Goal: Task Accomplishment & Management: Manage account settings

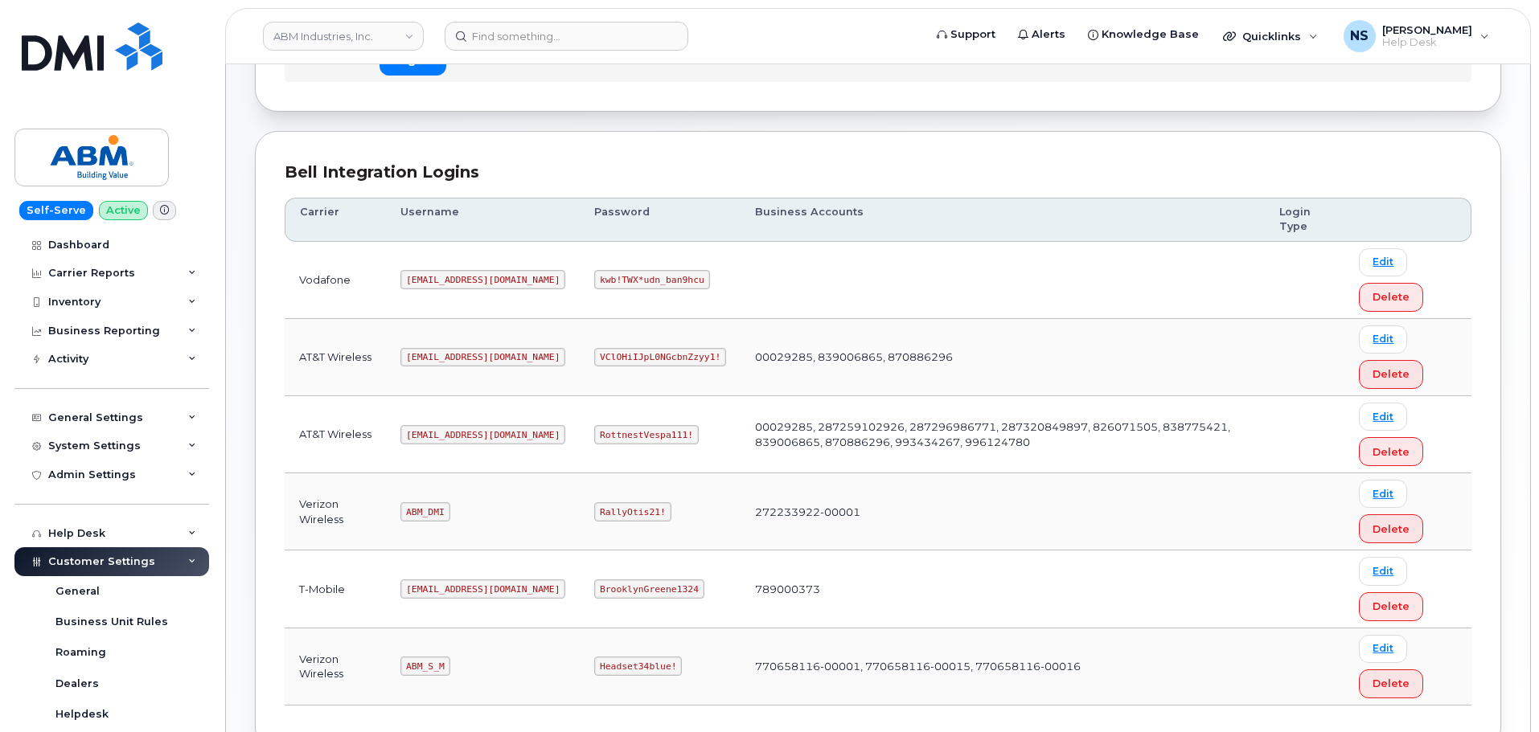
scroll to position [252, 0]
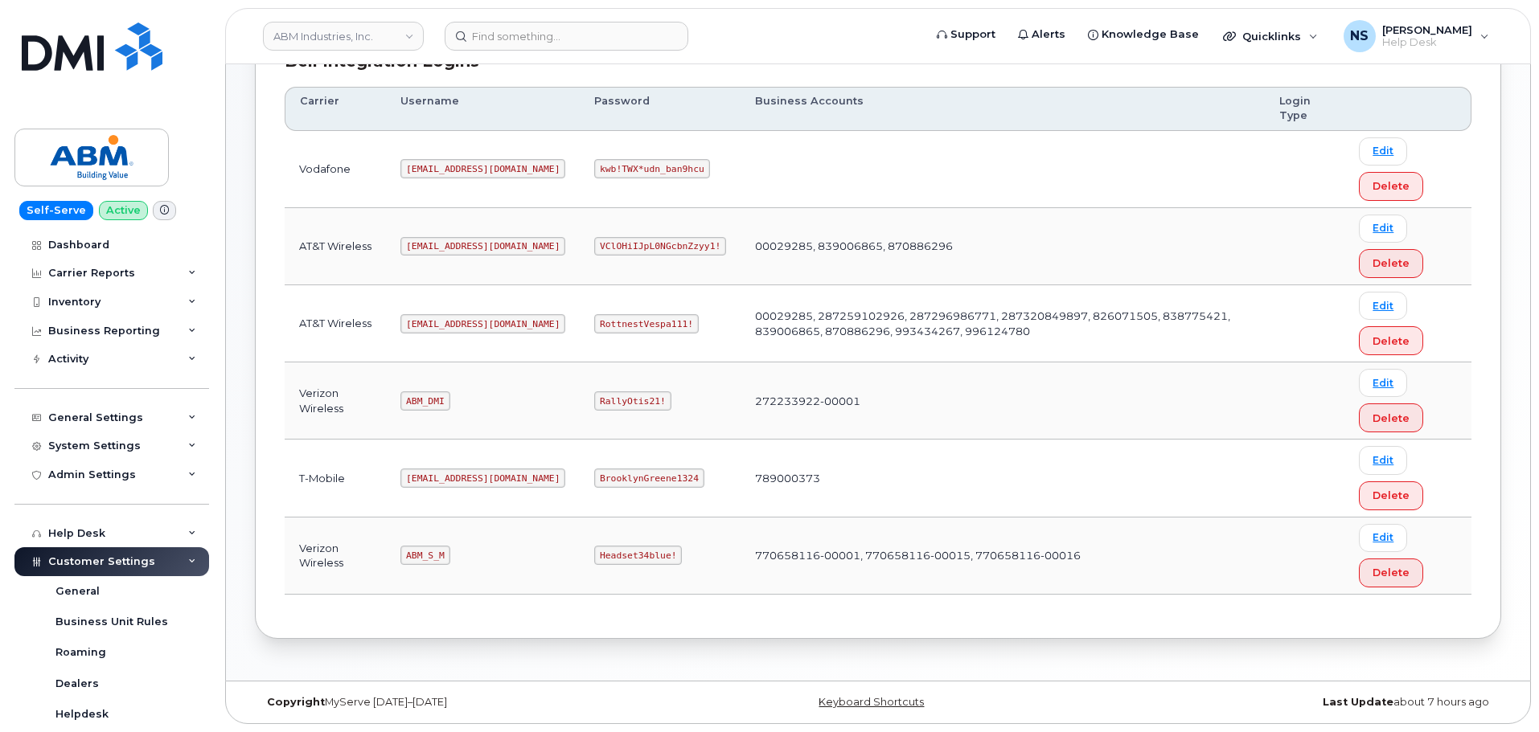
click at [443, 329] on code "abm@dminc.com" at bounding box center [482, 323] width 165 height 19
click at [443, 326] on code "abm@dminc.com" at bounding box center [482, 323] width 165 height 19
copy code "abm@dminc.com"
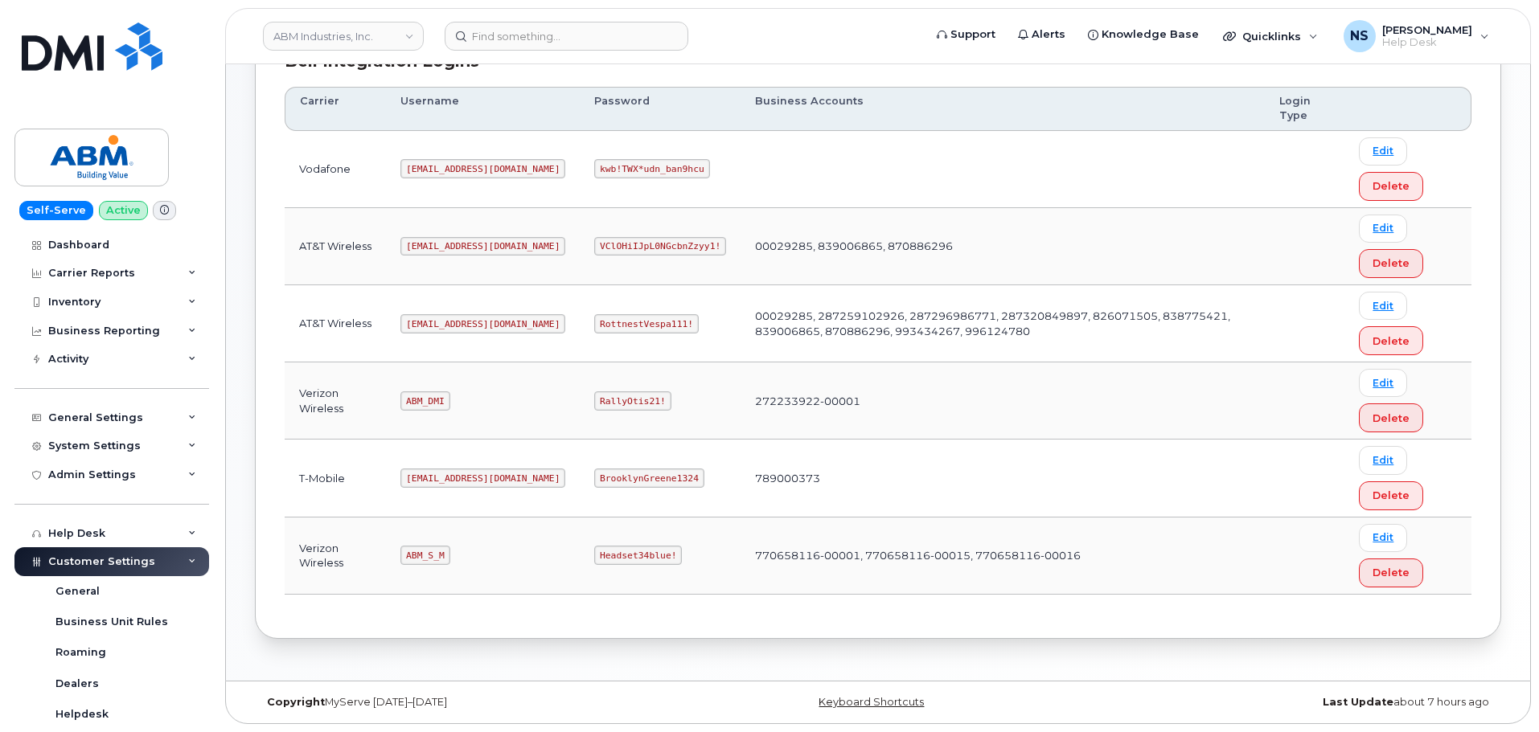
click at [614, 329] on code "RottnestVespa111!" at bounding box center [646, 323] width 105 height 19
click at [613, 328] on code "RottnestVespa111!" at bounding box center [646, 323] width 105 height 19
copy code "RottnestVespa111!"
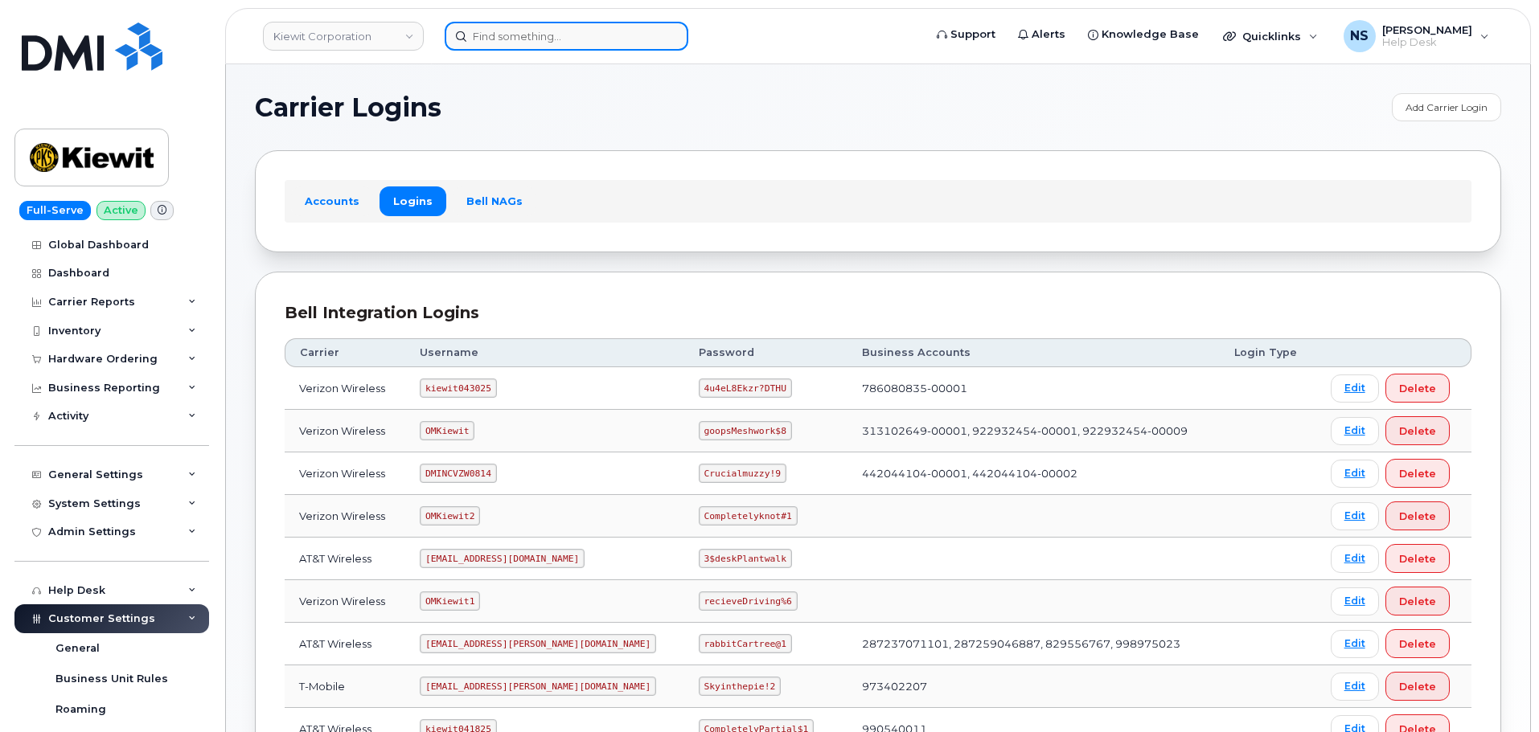
click at [554, 23] on input at bounding box center [567, 36] width 244 height 29
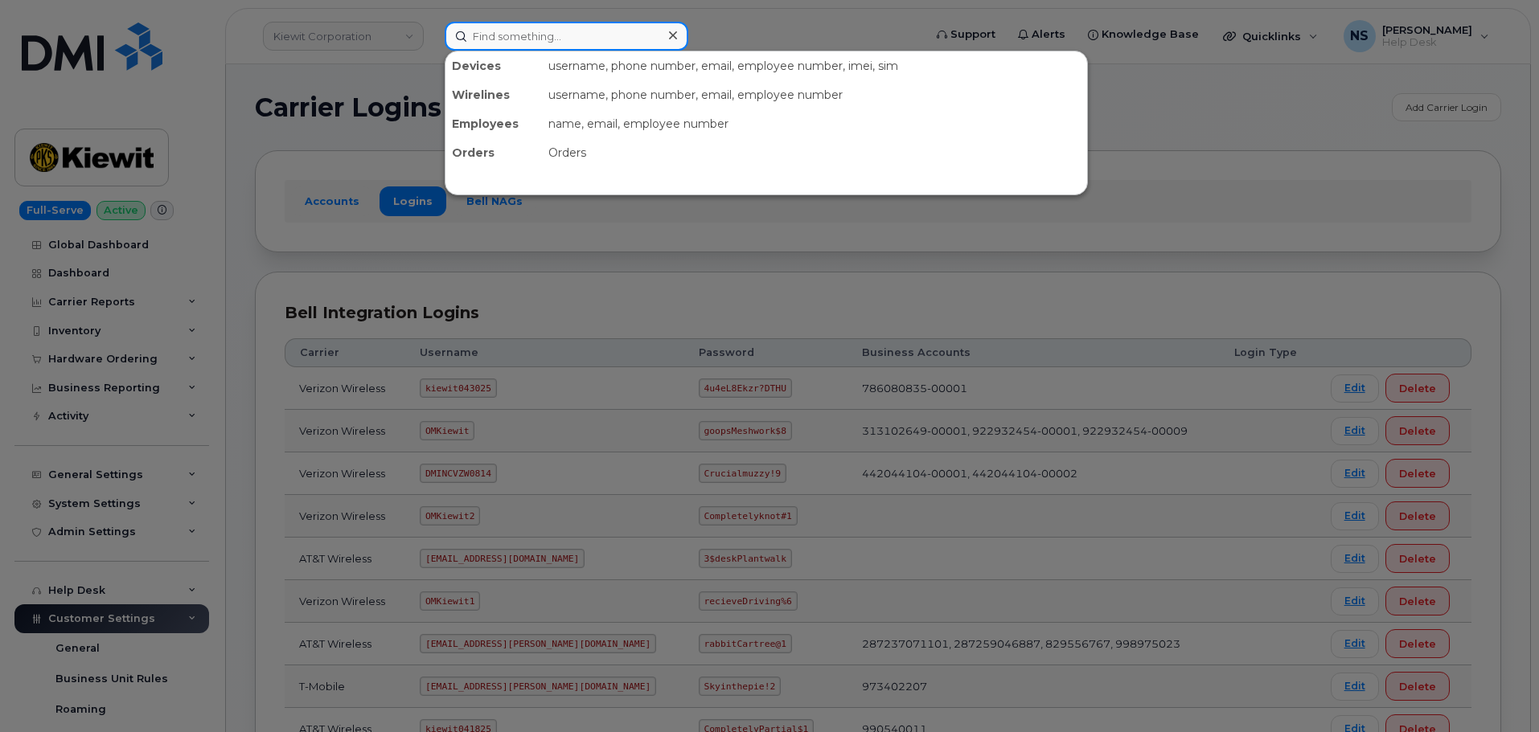
paste input "2533970593"
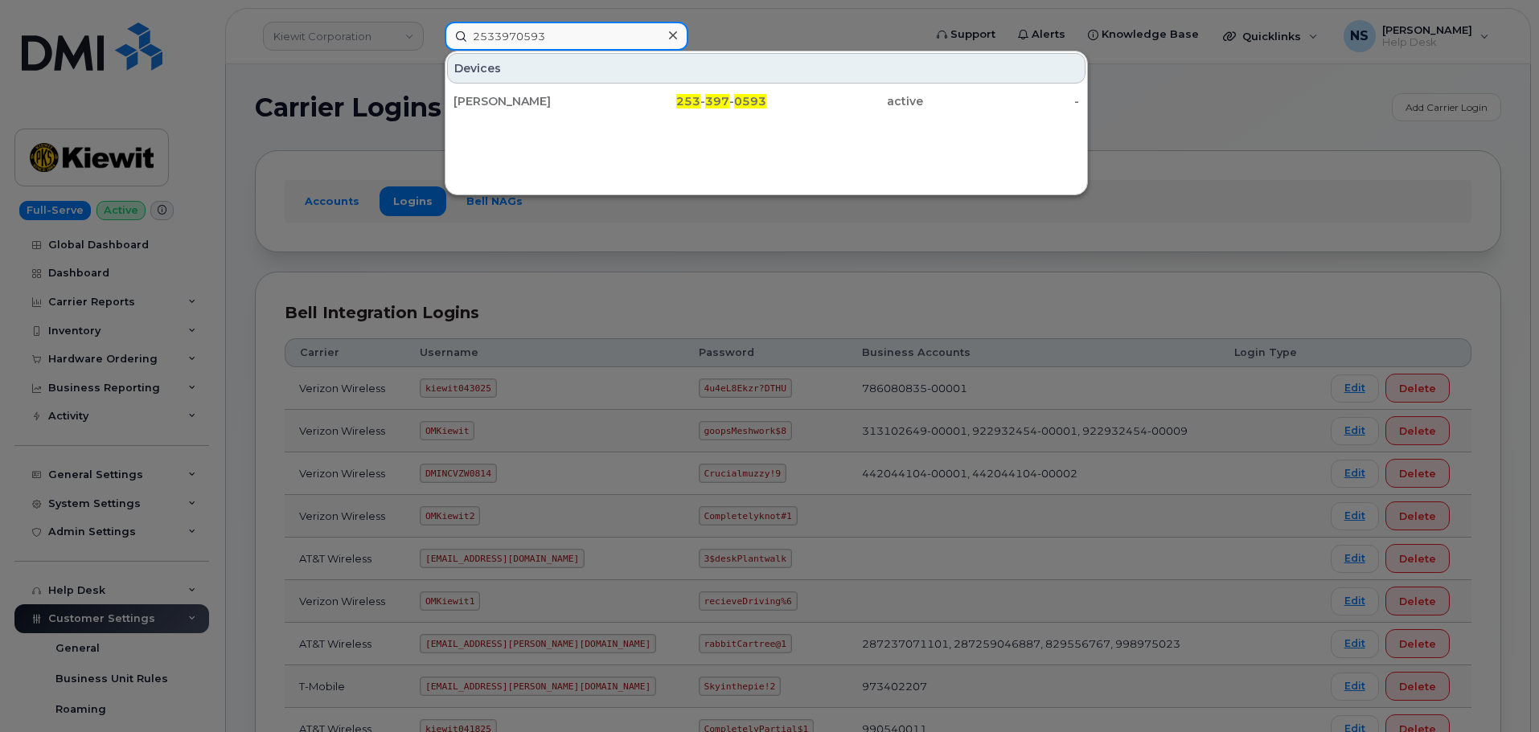
type input "2533970593"
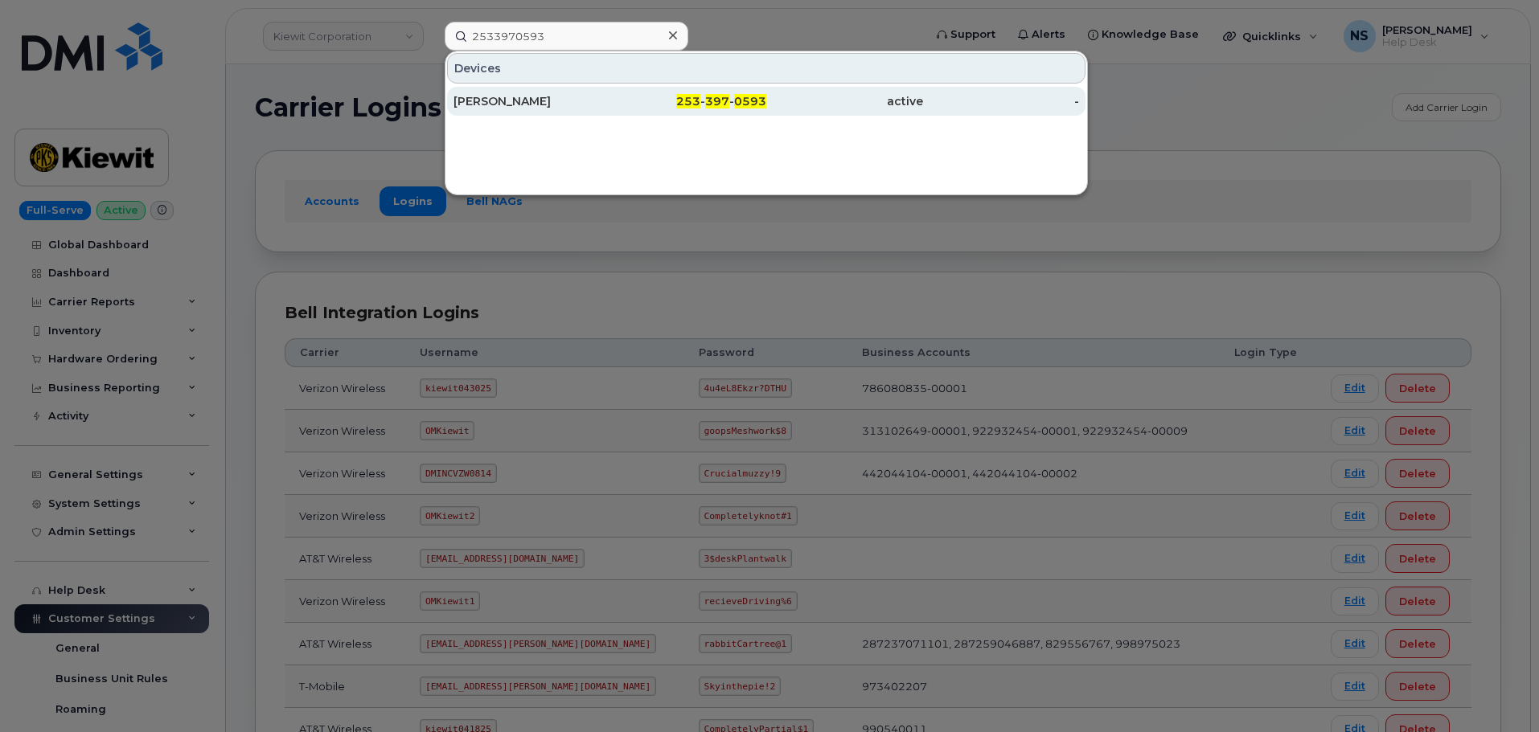
click at [601, 88] on div "Samantha Catena" at bounding box center [531, 101] width 157 height 29
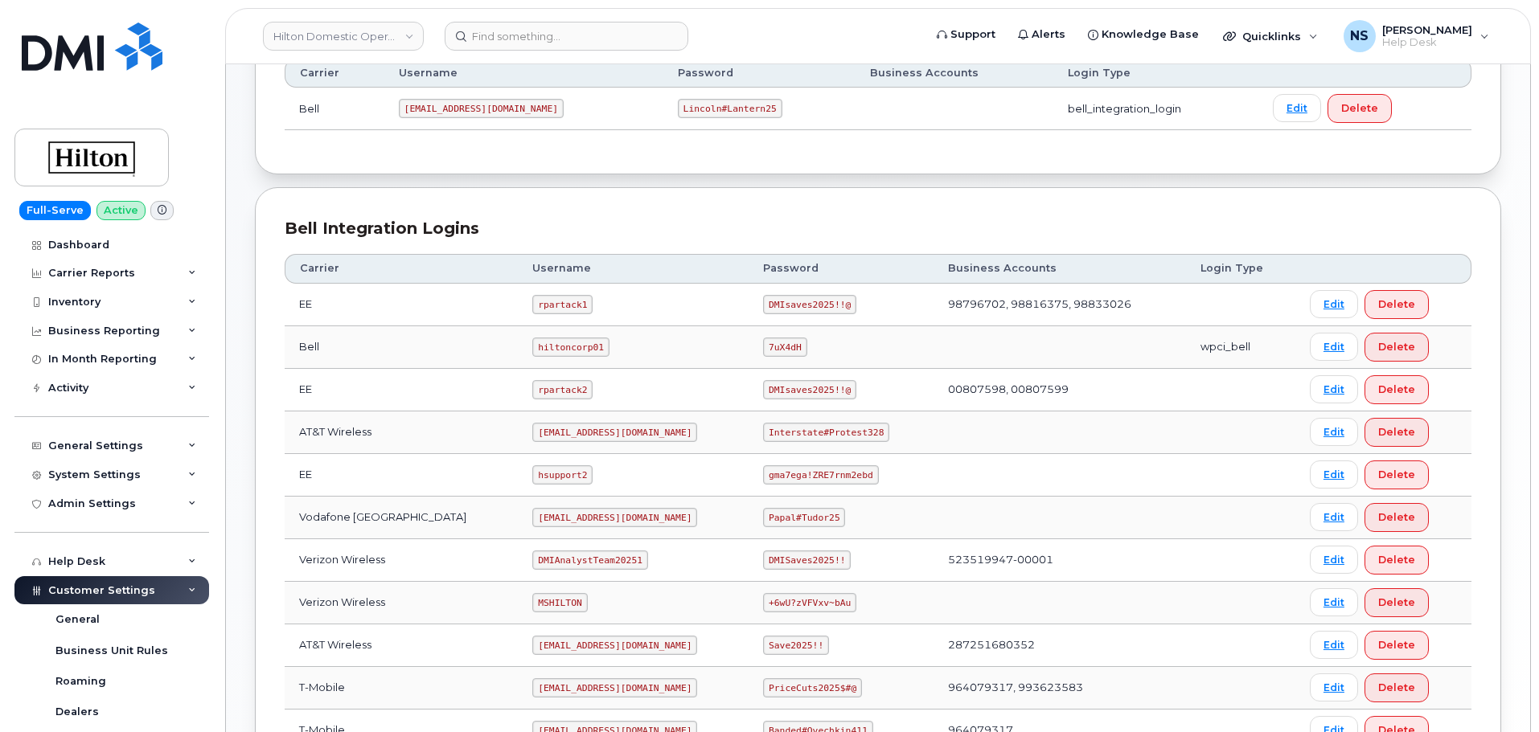
scroll to position [334, 0]
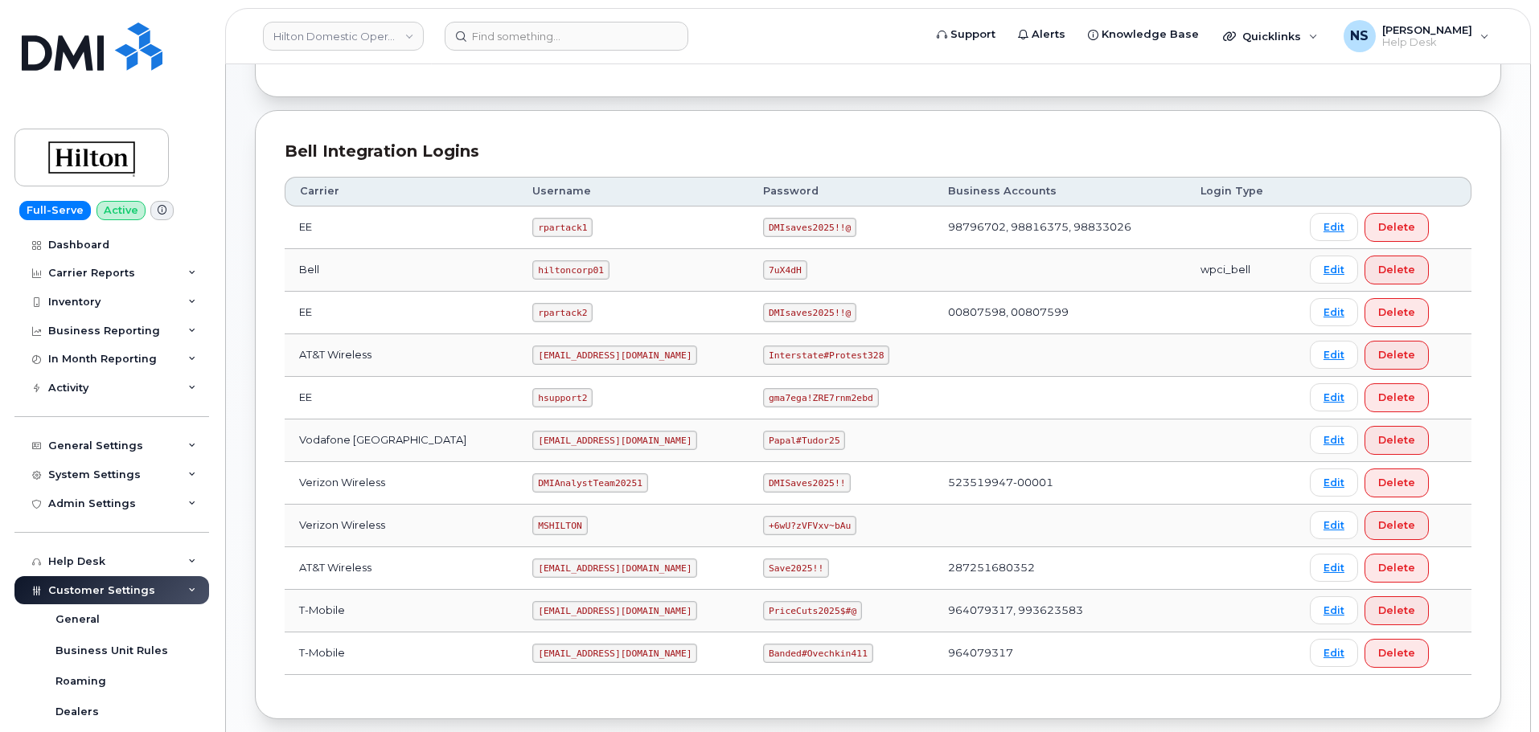
click at [587, 479] on code "DMIAnalystTeam20251" at bounding box center [589, 483] width 115 height 19
copy code "DMIAnalystTeam20251"
click at [800, 484] on code "DMISaves2025!!" at bounding box center [807, 483] width 88 height 19
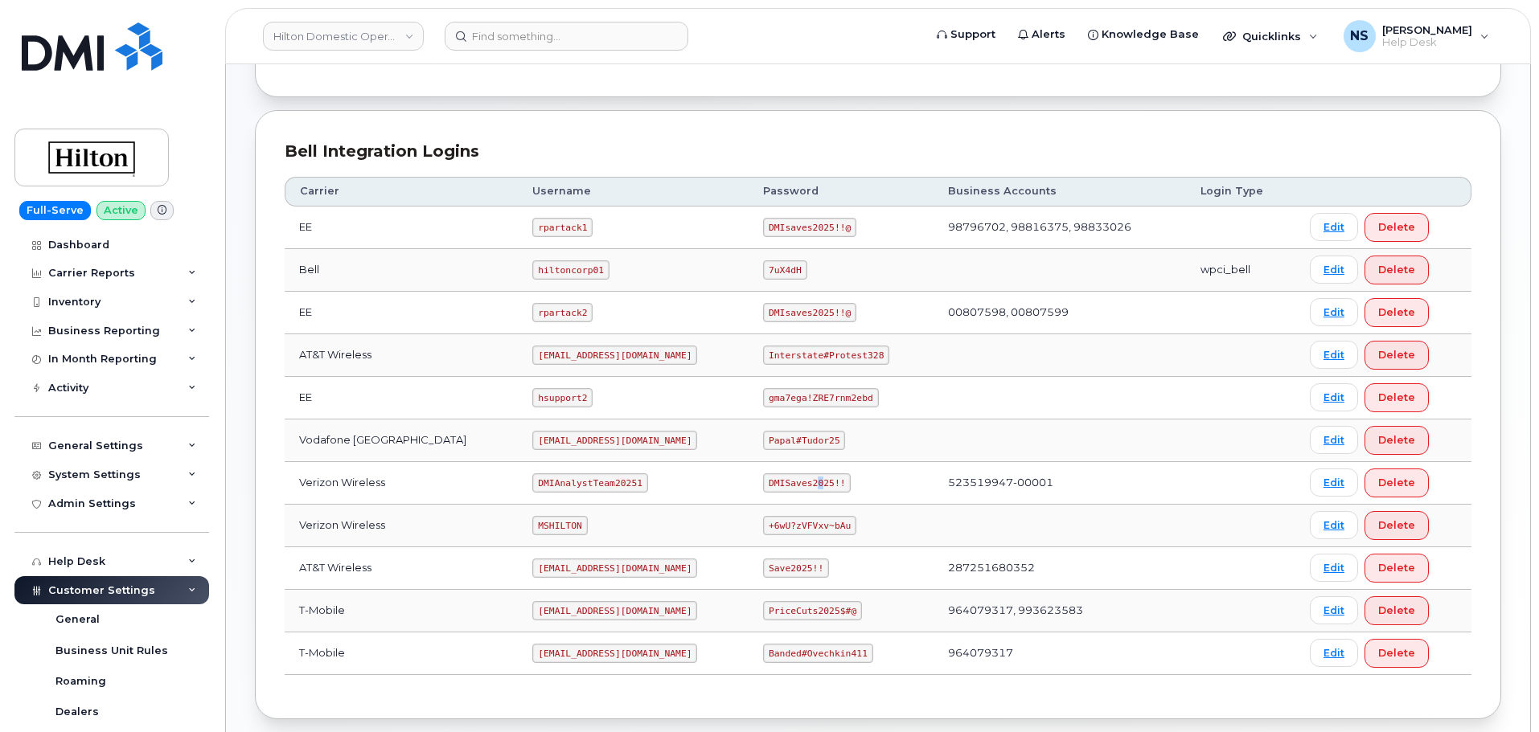
click at [800, 484] on code "DMISaves2025!!" at bounding box center [807, 483] width 88 height 19
copy code "DMISaves2025!!"
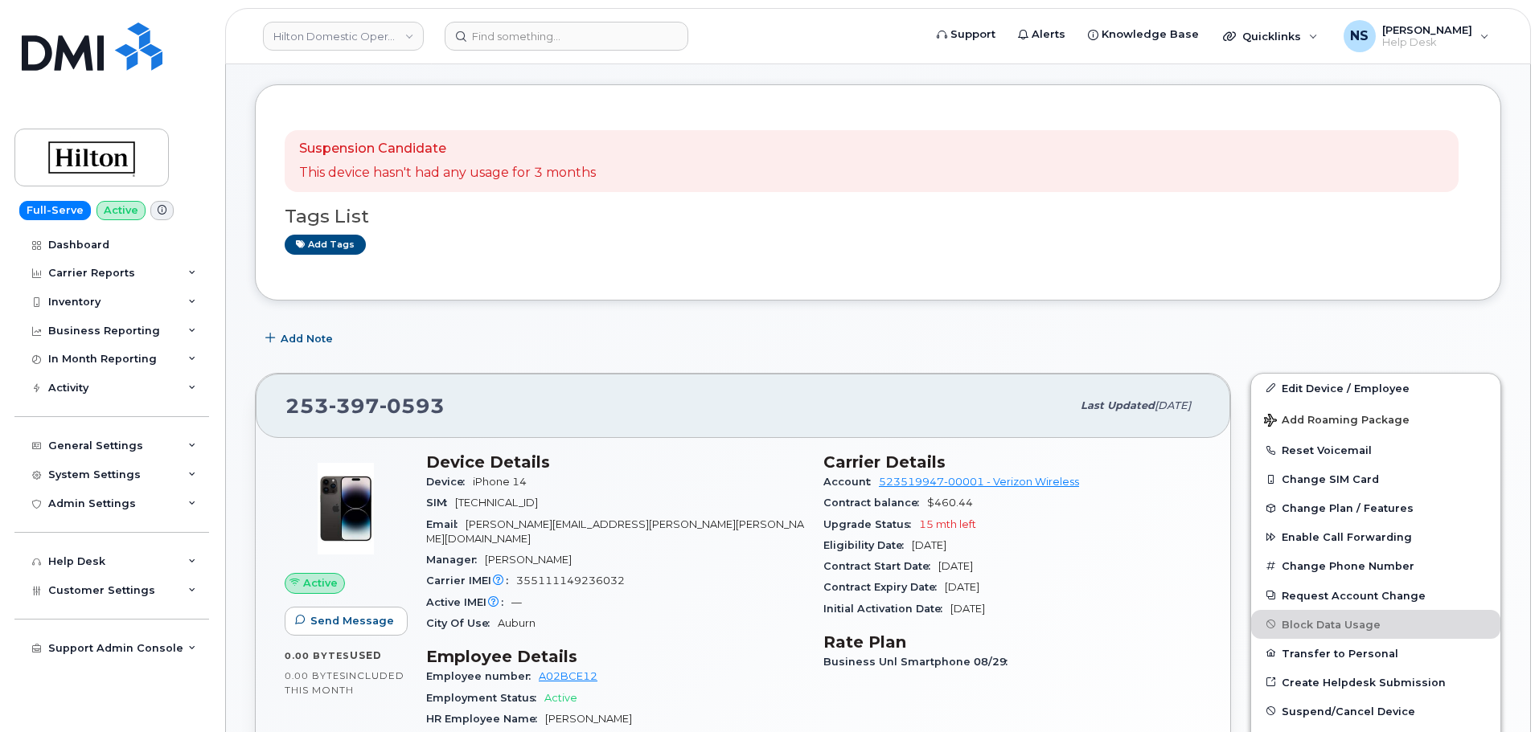
scroll to position [161, 0]
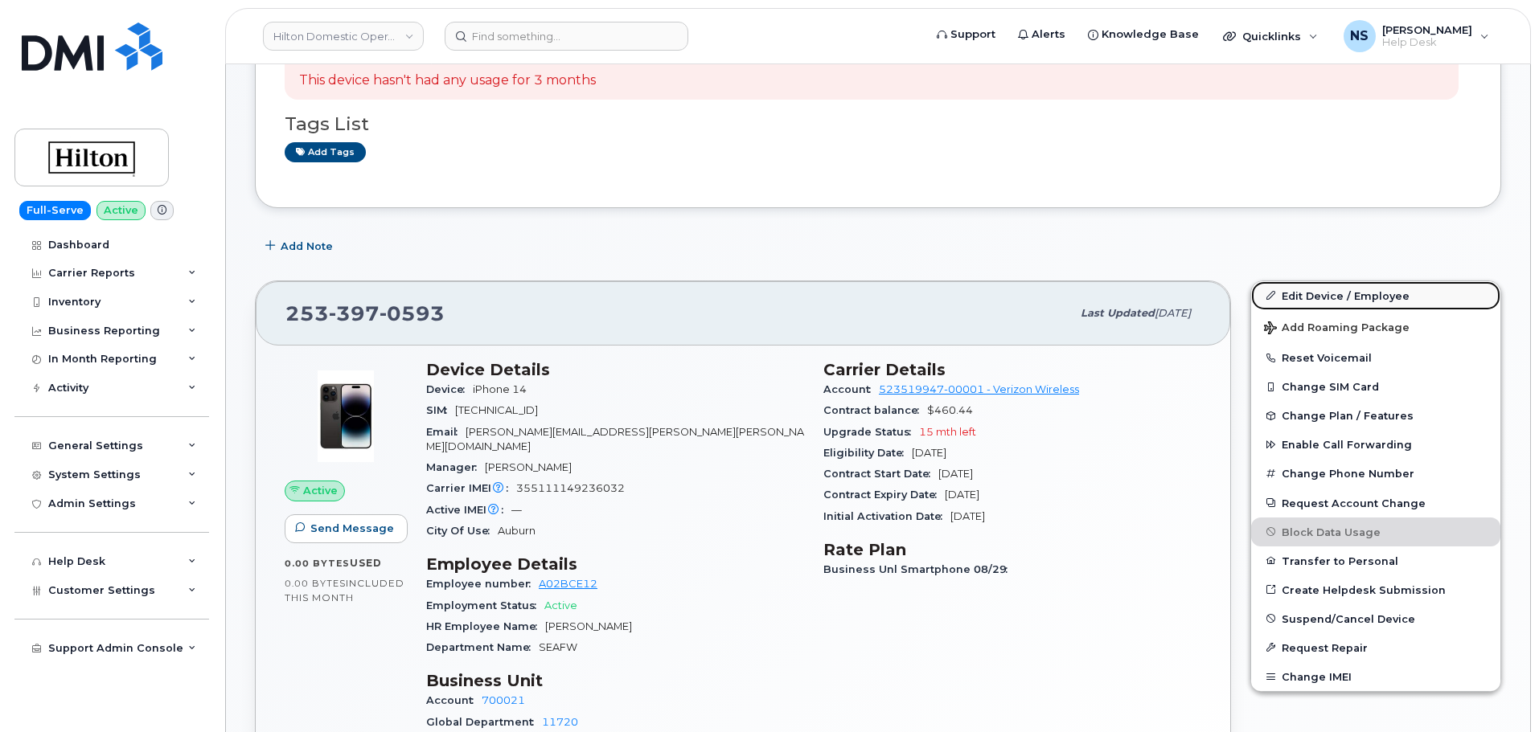
click at [1322, 295] on link "Edit Device / Employee" at bounding box center [1375, 295] width 249 height 29
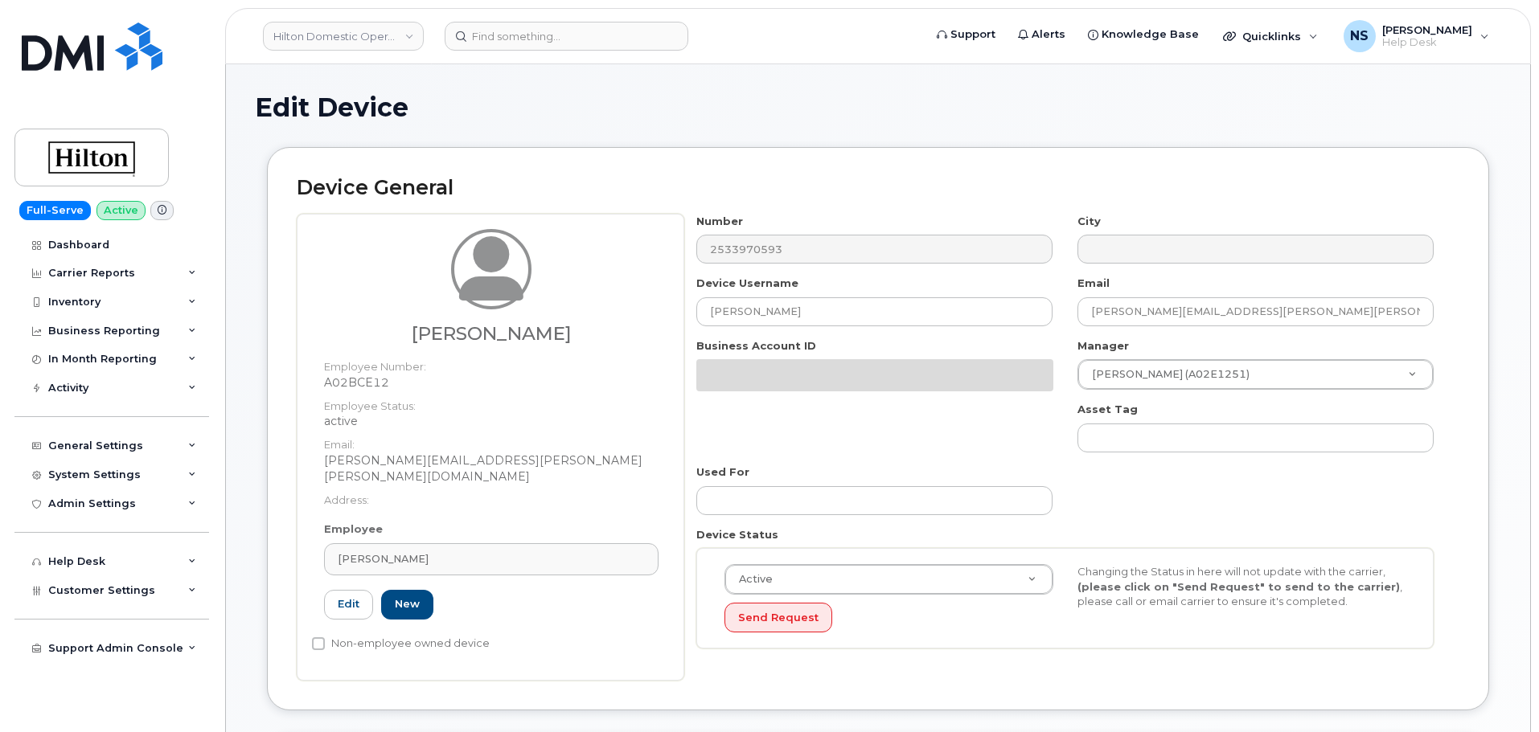
select select "34080331"
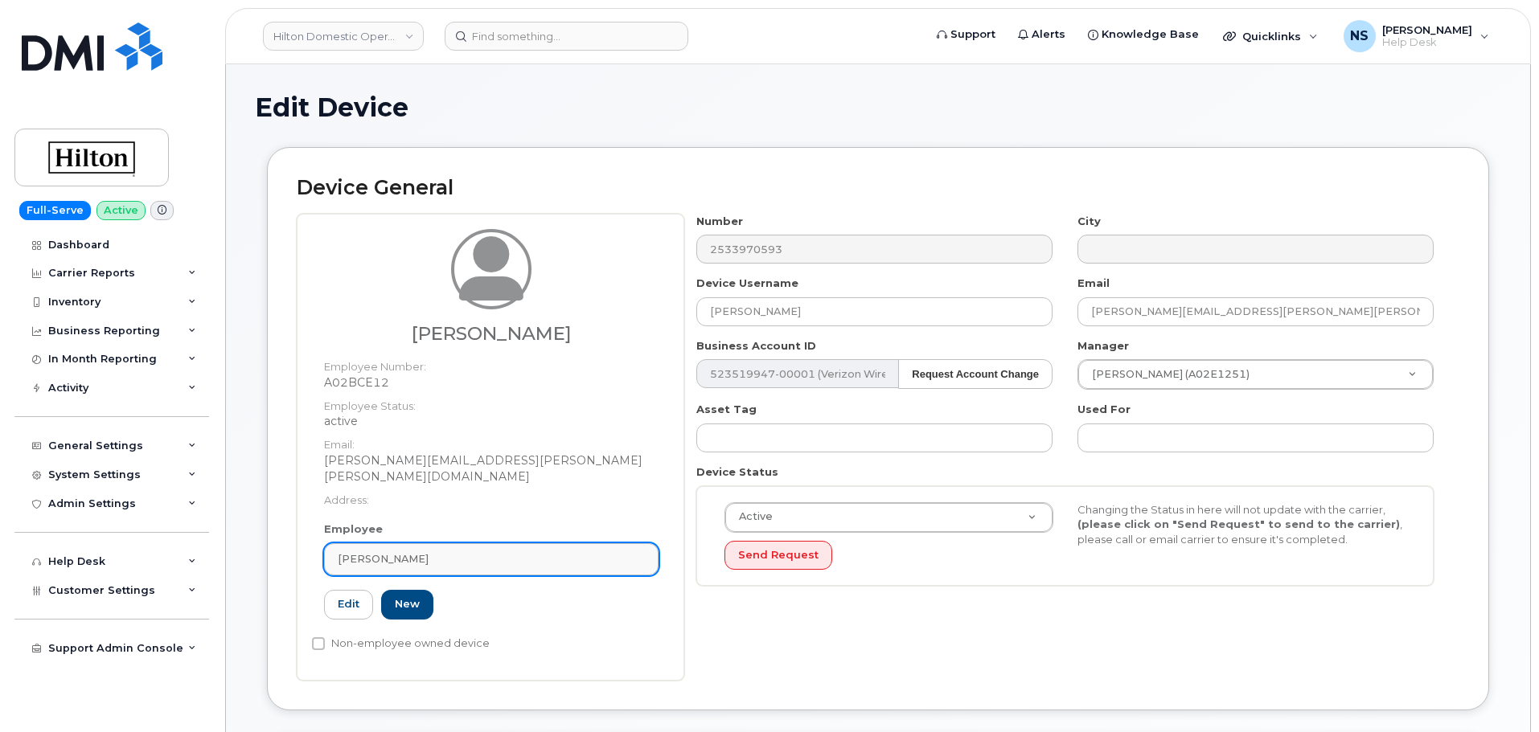
click at [443, 552] on div "[PERSON_NAME]" at bounding box center [491, 559] width 307 height 15
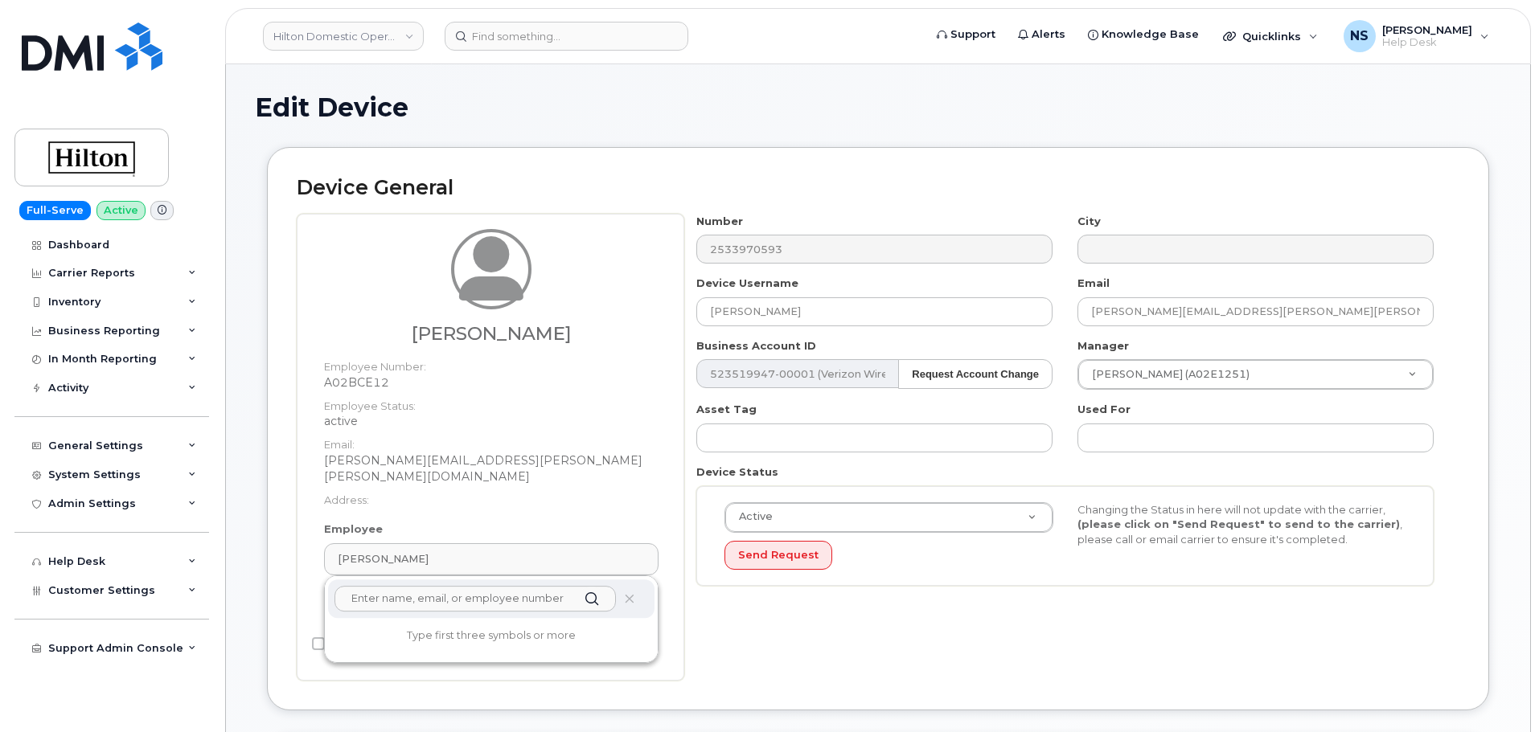
paste input "[PERSON_NAME]"
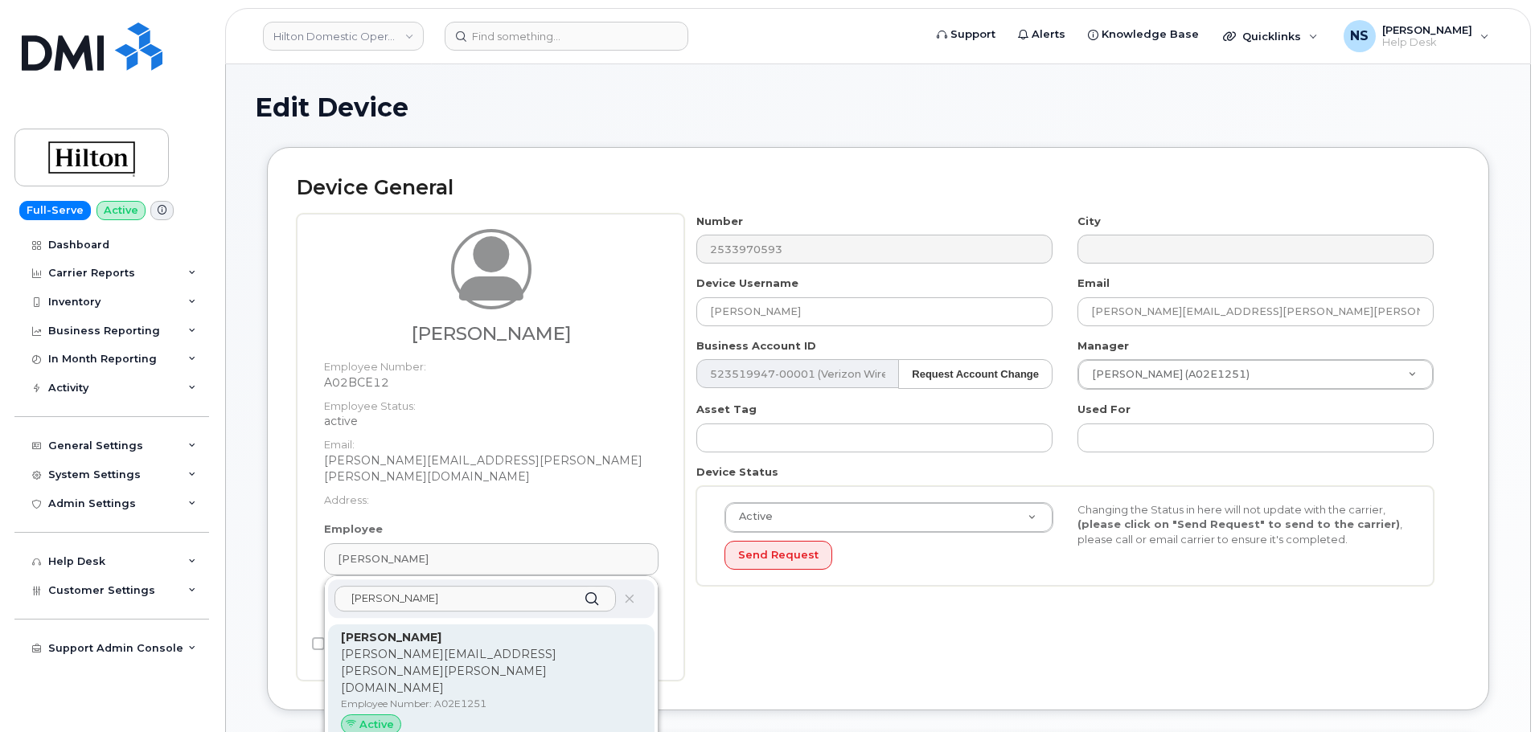
type input "[PERSON_NAME]"
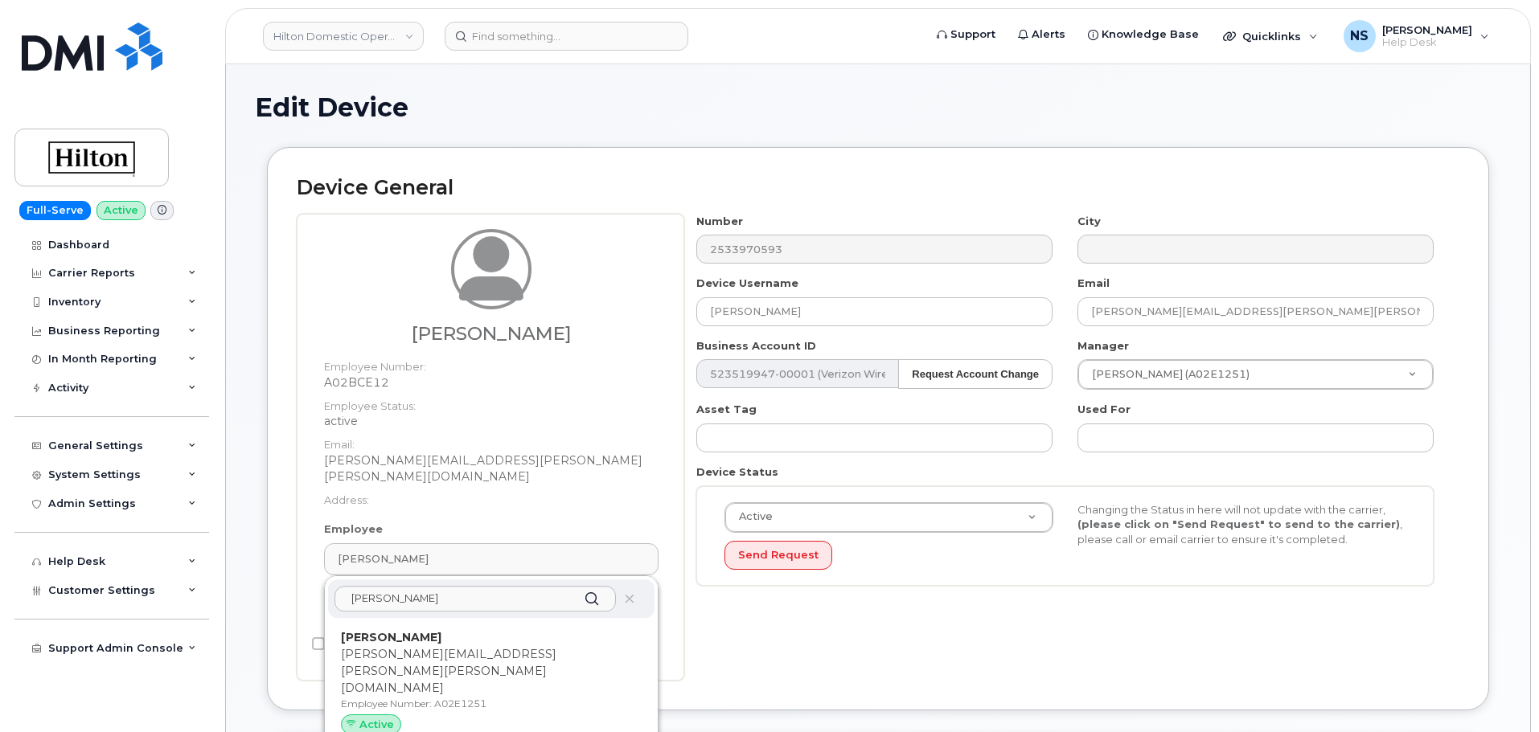
drag, startPoint x: 475, startPoint y: 654, endPoint x: 848, endPoint y: 57, distance: 704.3
click at [474, 697] on p "Employee Number: A02E1251" at bounding box center [491, 704] width 301 height 14
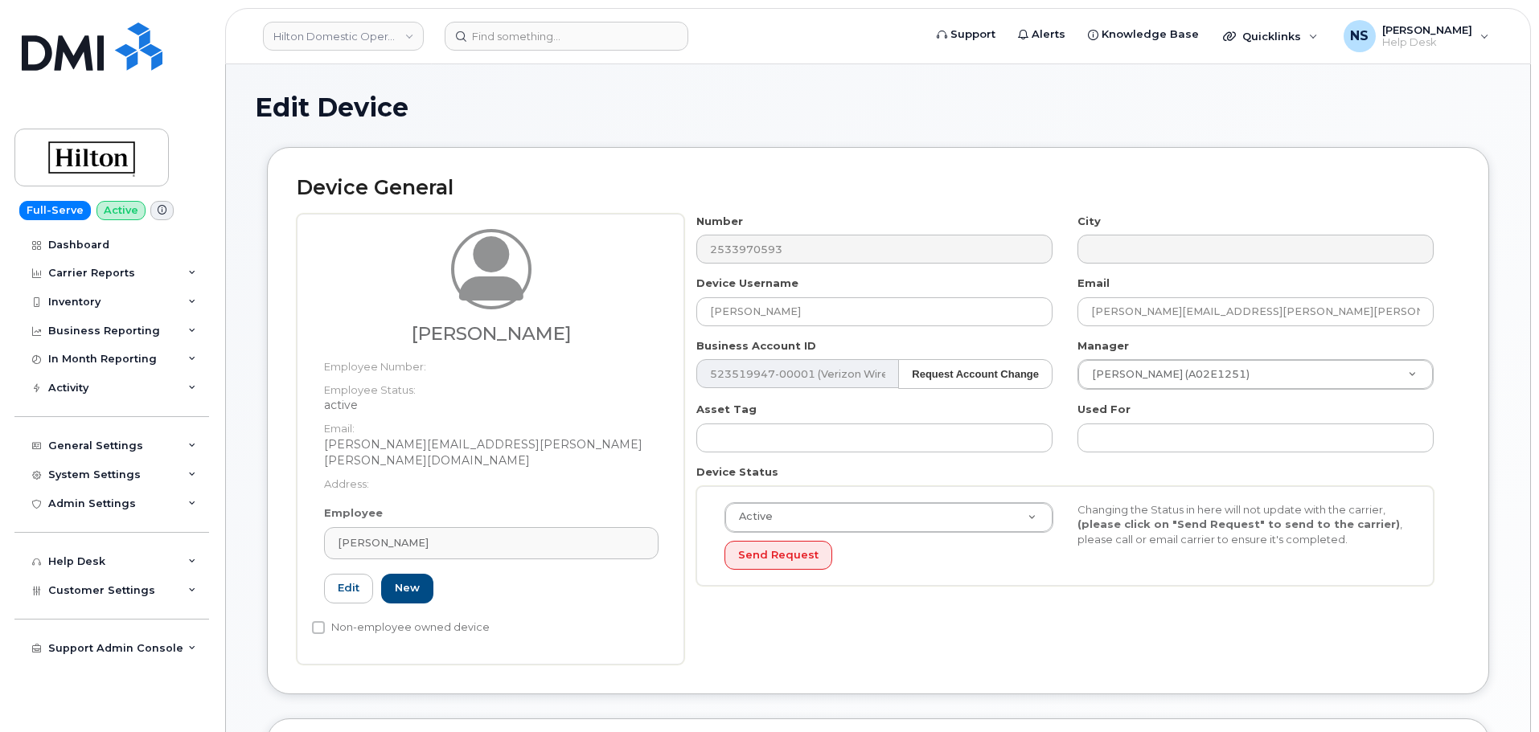
type input "A02E1251"
type input "[PERSON_NAME]"
type input "[PERSON_NAME][EMAIL_ADDRESS][PERSON_NAME][PERSON_NAME][DOMAIN_NAME]"
type input "34542459"
type input "34541993"
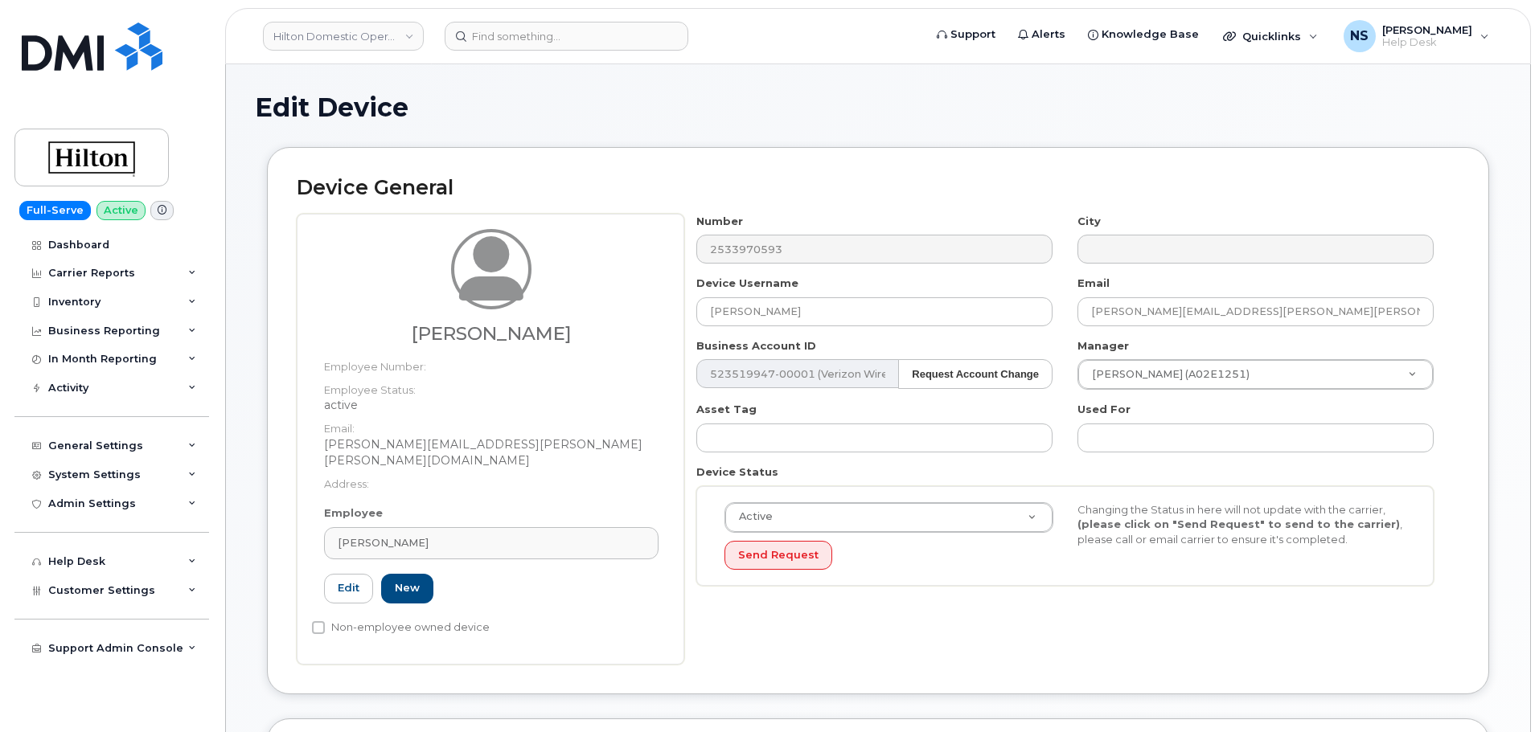
type input "34542308"
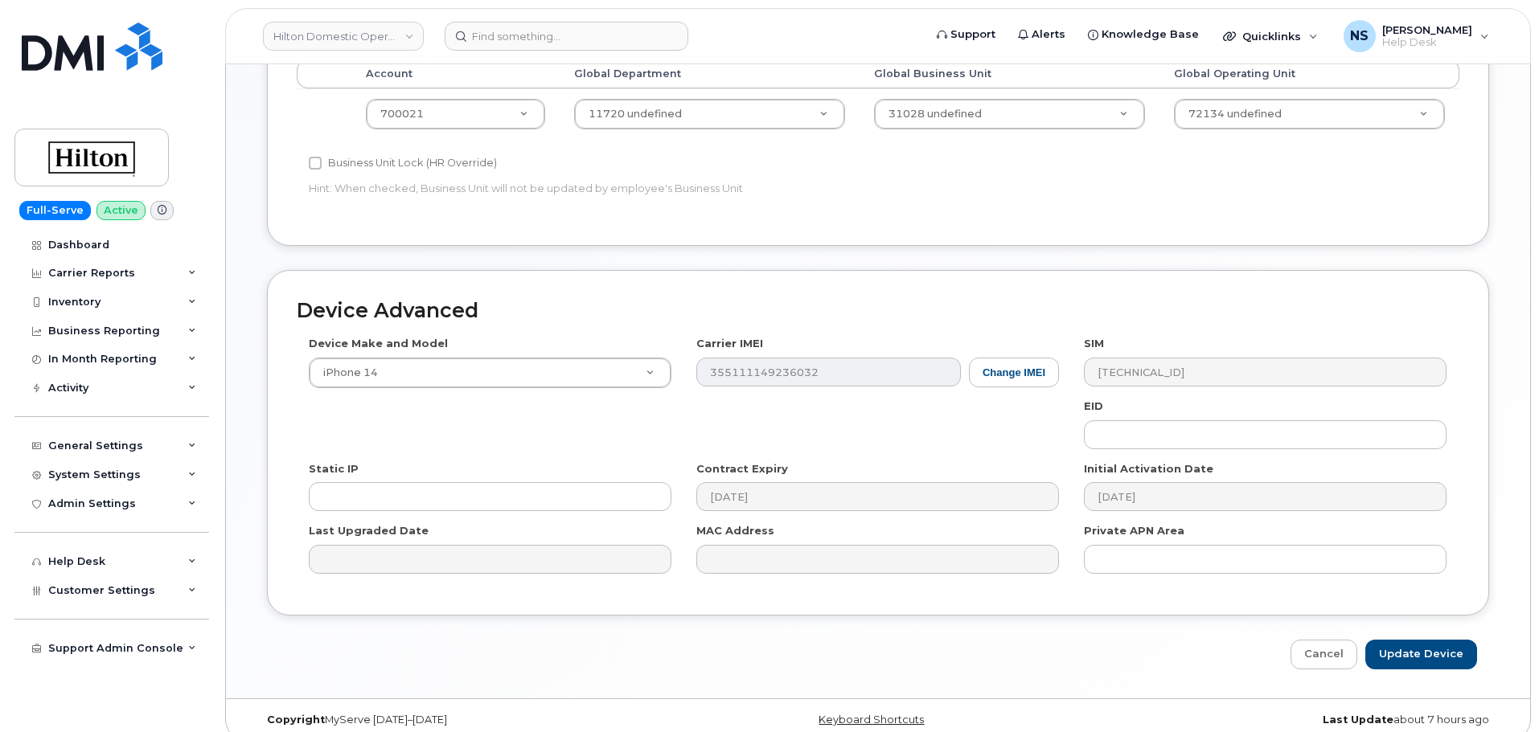
scroll to position [727, 0]
click at [1430, 638] on input "Update Device" at bounding box center [1421, 653] width 112 height 30
type input "Saving..."
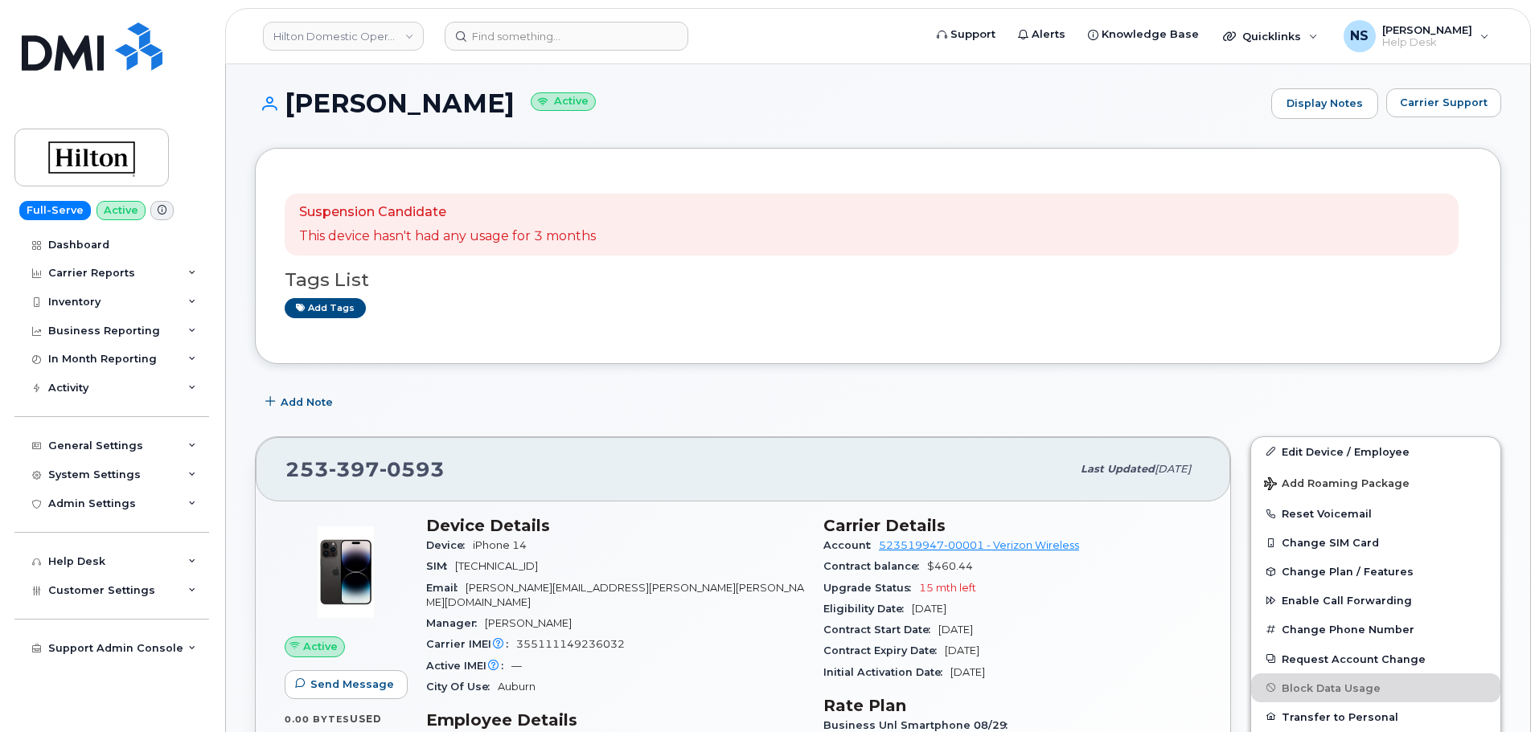
scroll to position [161, 0]
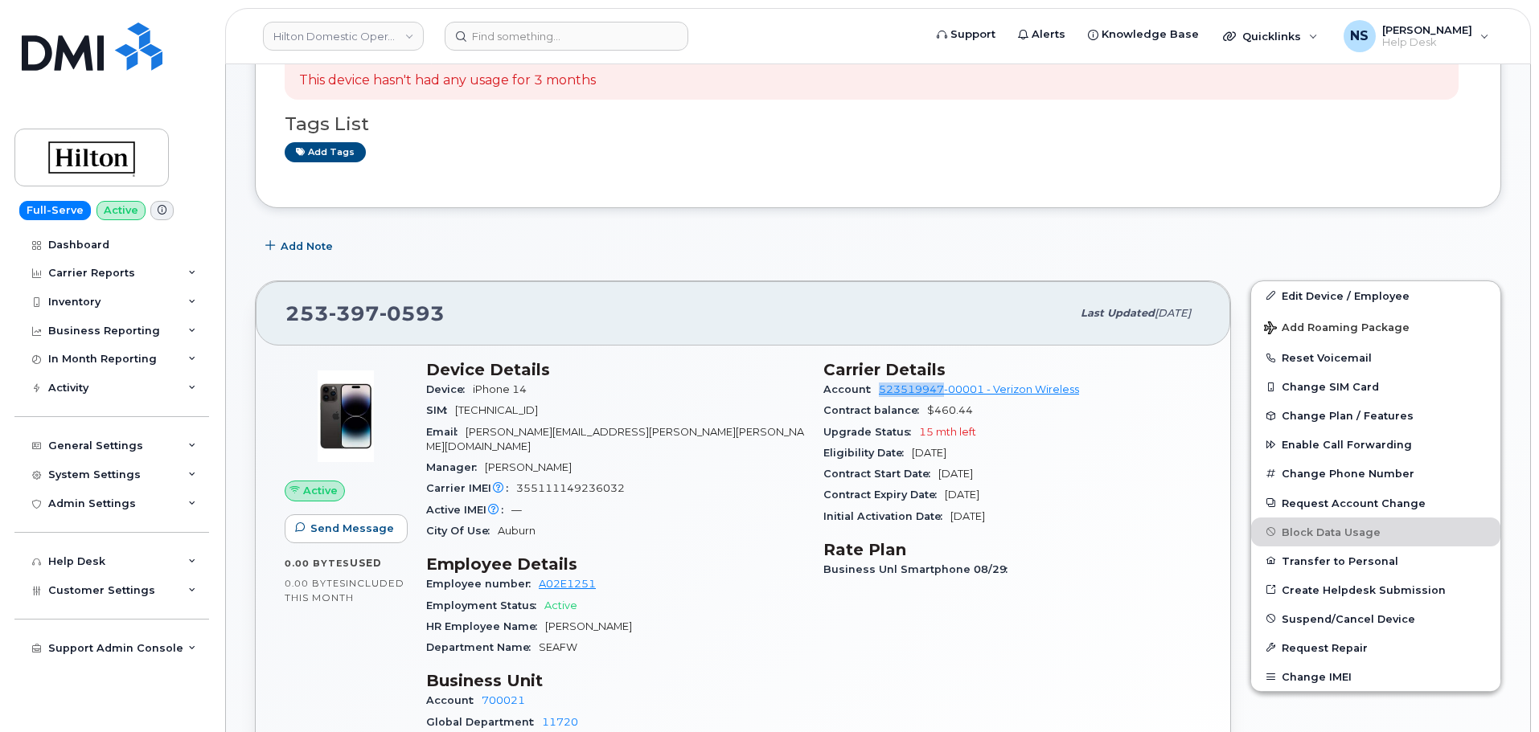
drag, startPoint x: 875, startPoint y: 392, endPoint x: 943, endPoint y: 398, distance: 68.6
click at [943, 398] on div "Account 523519947-00001 - Verizon Wireless" at bounding box center [1012, 390] width 378 height 21
copy link "523519947"
click at [413, 306] on span "0593" at bounding box center [412, 314] width 65 height 24
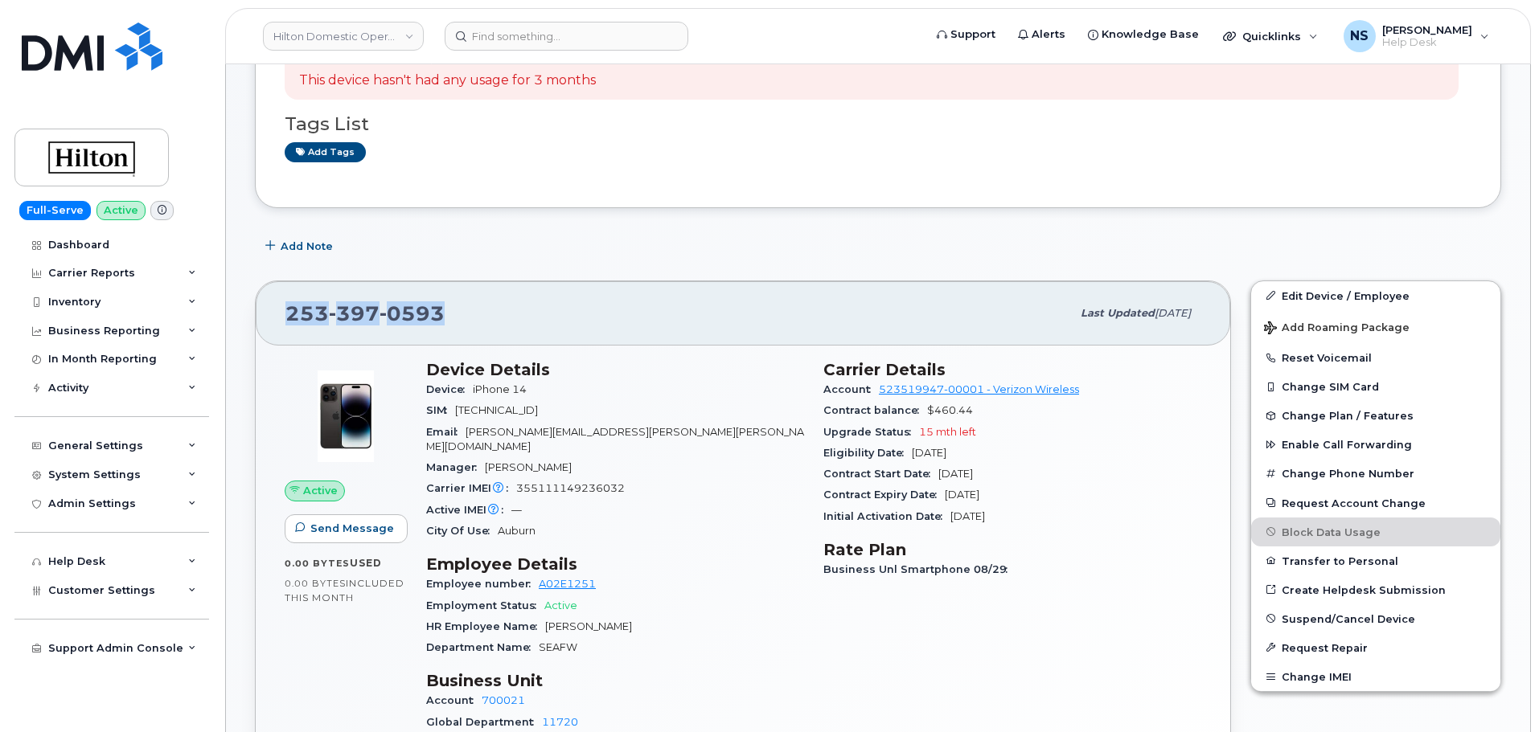
click at [413, 306] on span "0593" at bounding box center [412, 314] width 65 height 24
copy span "253 397 0593"
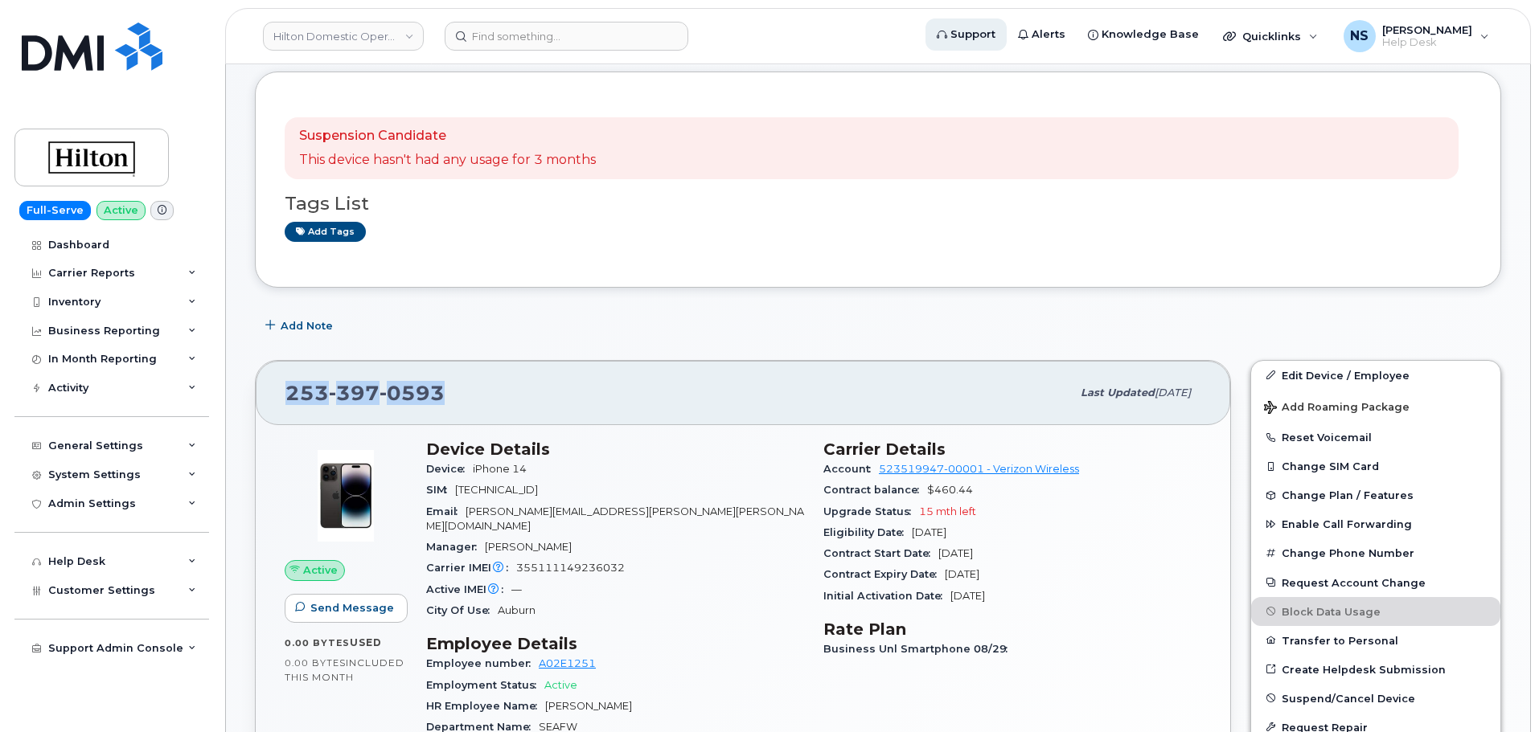
scroll to position [80, 0]
